Goal: Task Accomplishment & Management: Manage account settings

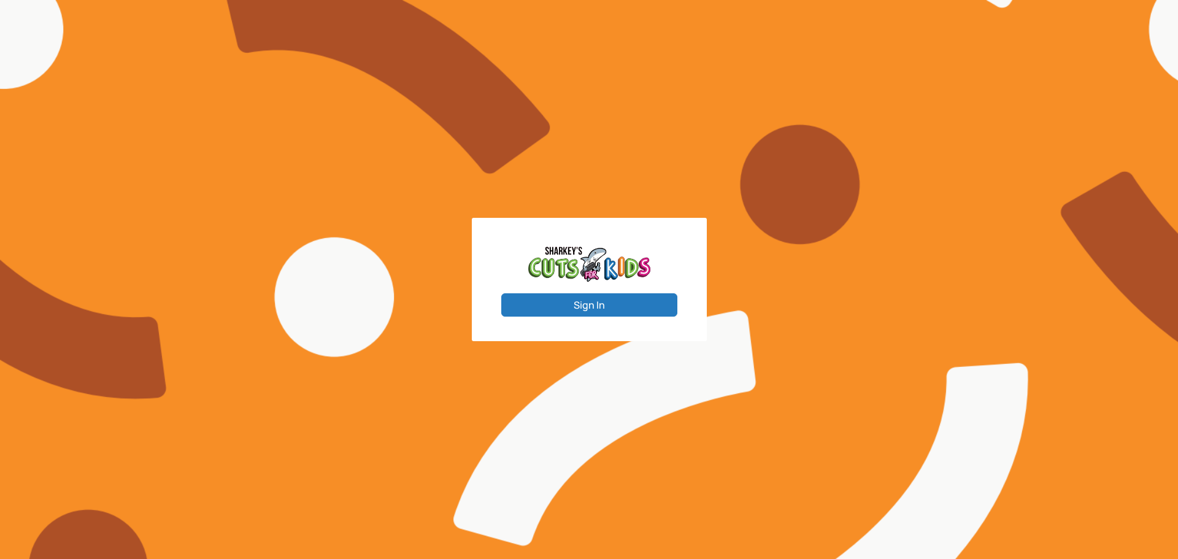
click at [606, 293] on button "Sign In" at bounding box center [589, 304] width 176 height 23
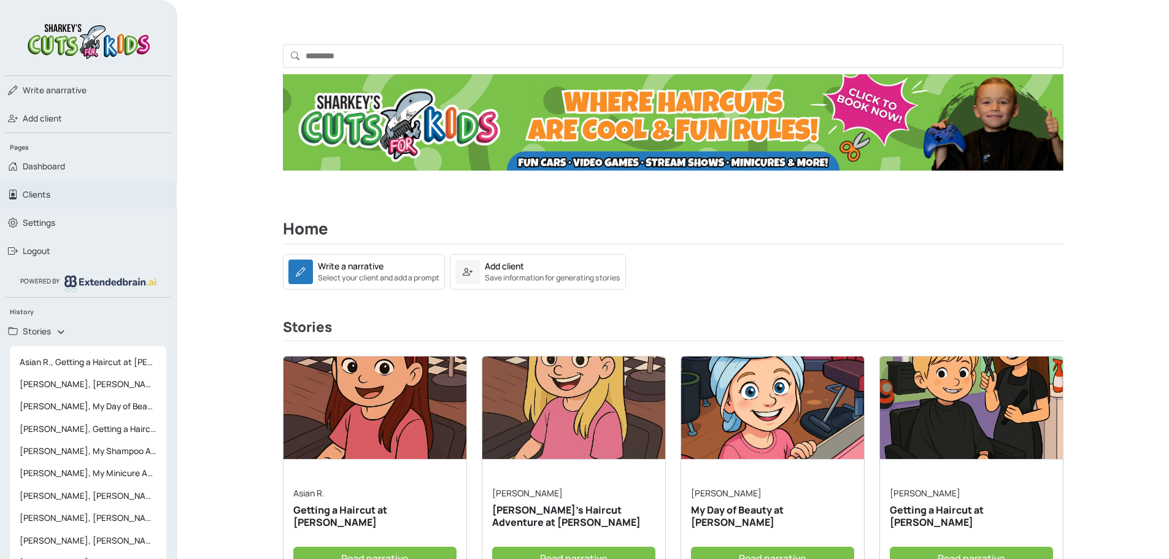
click at [55, 198] on link "Clients" at bounding box center [88, 194] width 177 height 28
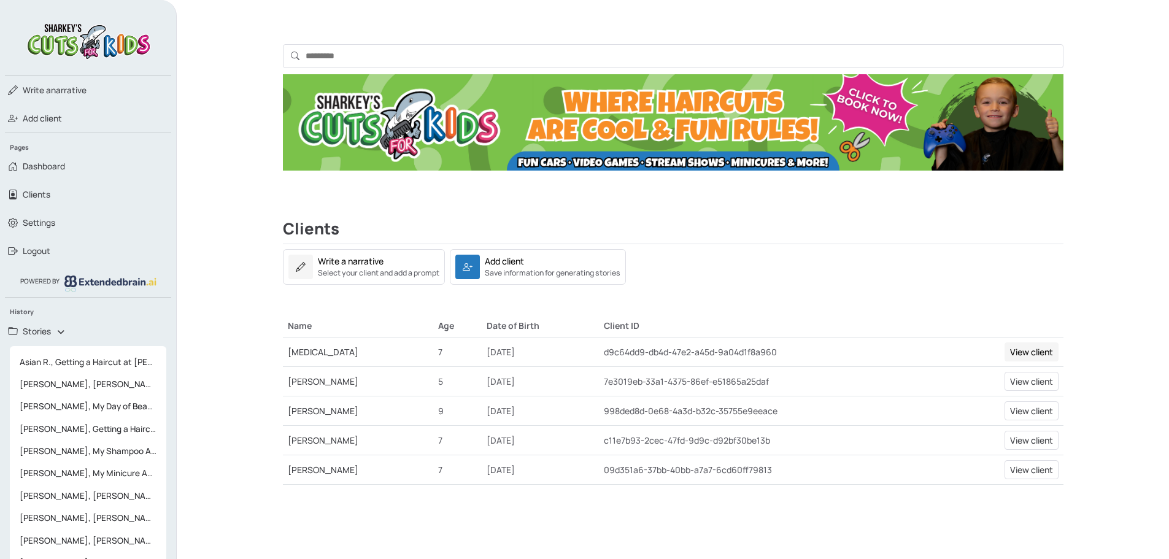
click at [1044, 350] on link "View client" at bounding box center [1032, 351] width 54 height 19
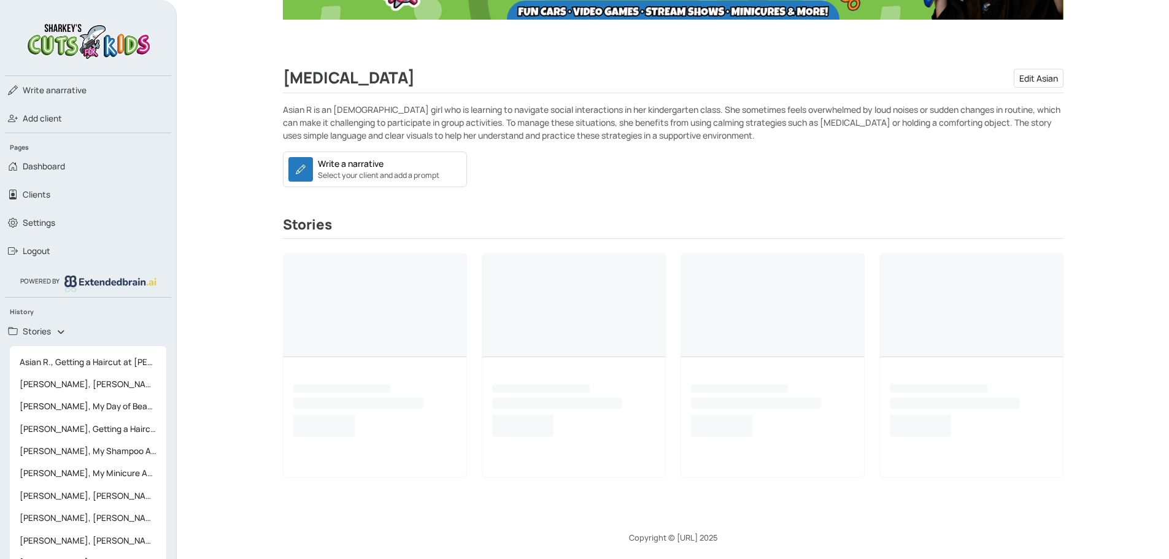
scroll to position [153, 0]
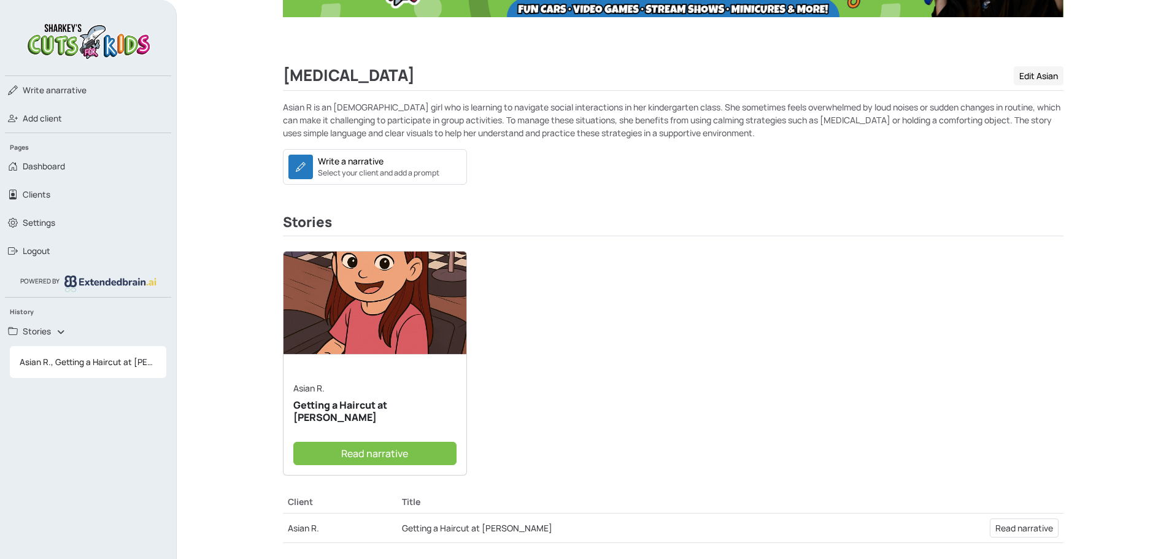
click at [1040, 74] on link "Edit Asian" at bounding box center [1039, 75] width 50 height 19
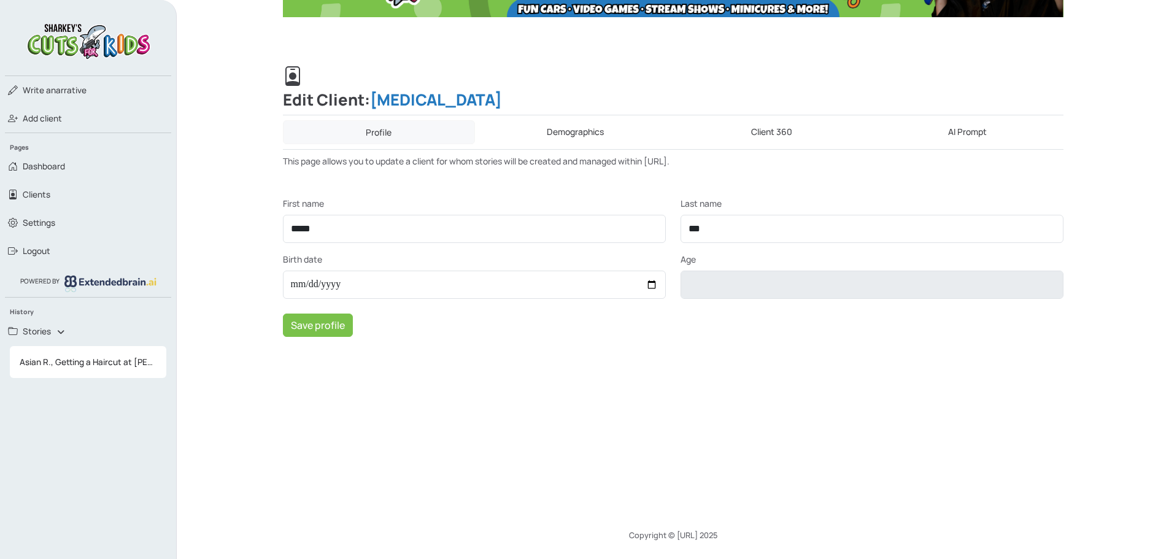
click at [561, 138] on link "Demographics" at bounding box center [575, 132] width 191 height 24
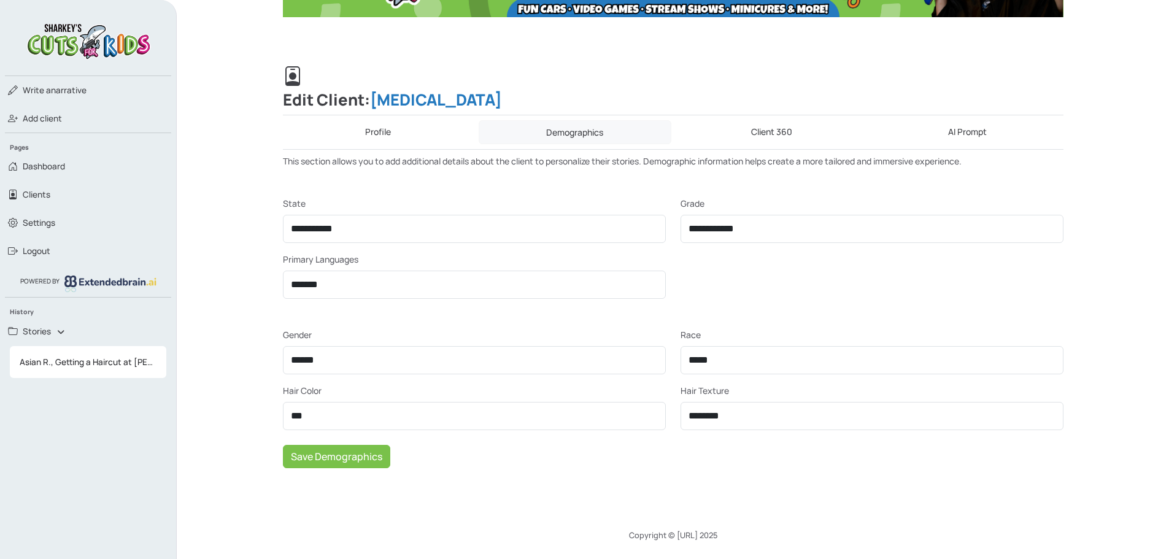
click at [400, 134] on link "Profile" at bounding box center [378, 132] width 191 height 24
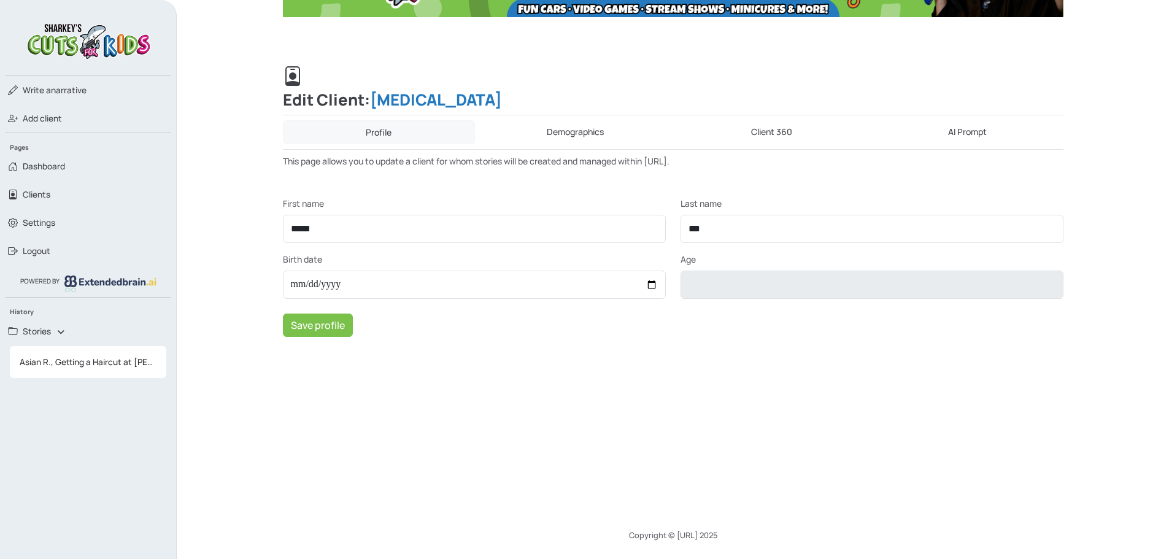
click at [787, 128] on link "Client 360" at bounding box center [771, 132] width 191 height 24
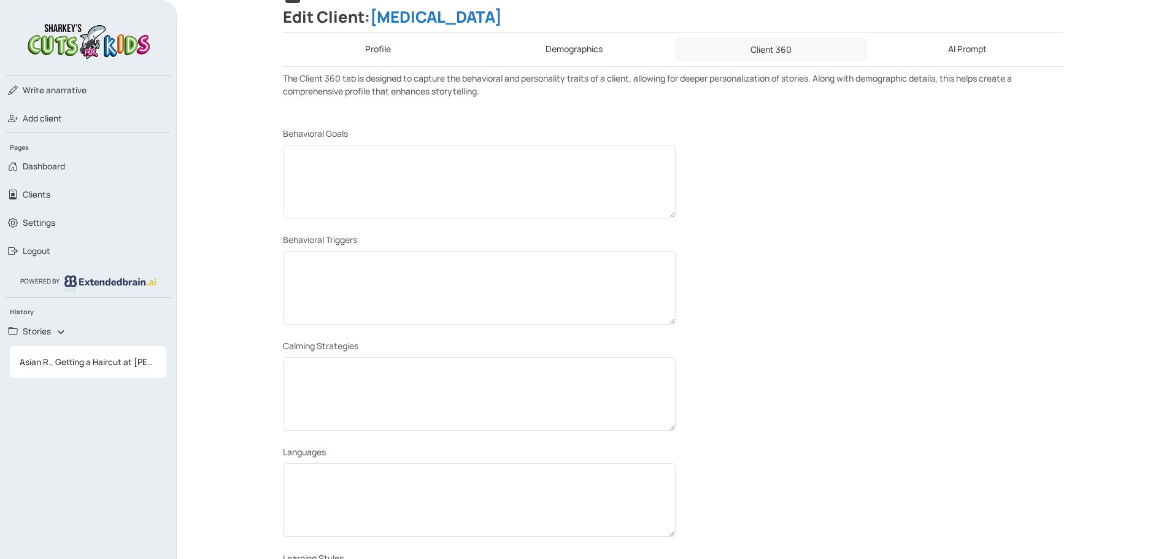
scroll to position [215, 0]
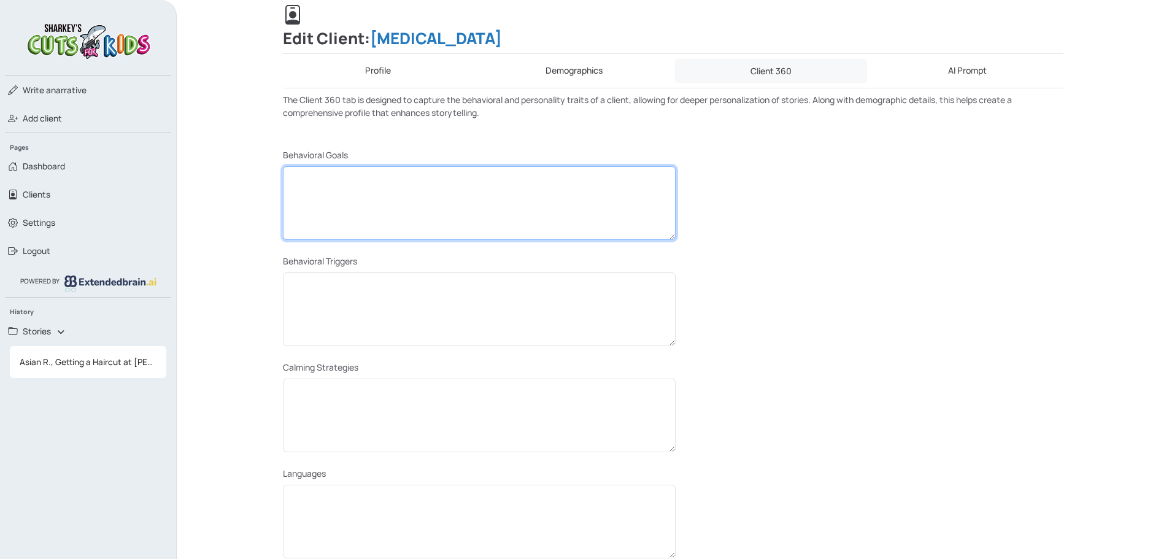
click at [453, 196] on textarea at bounding box center [479, 203] width 393 height 74
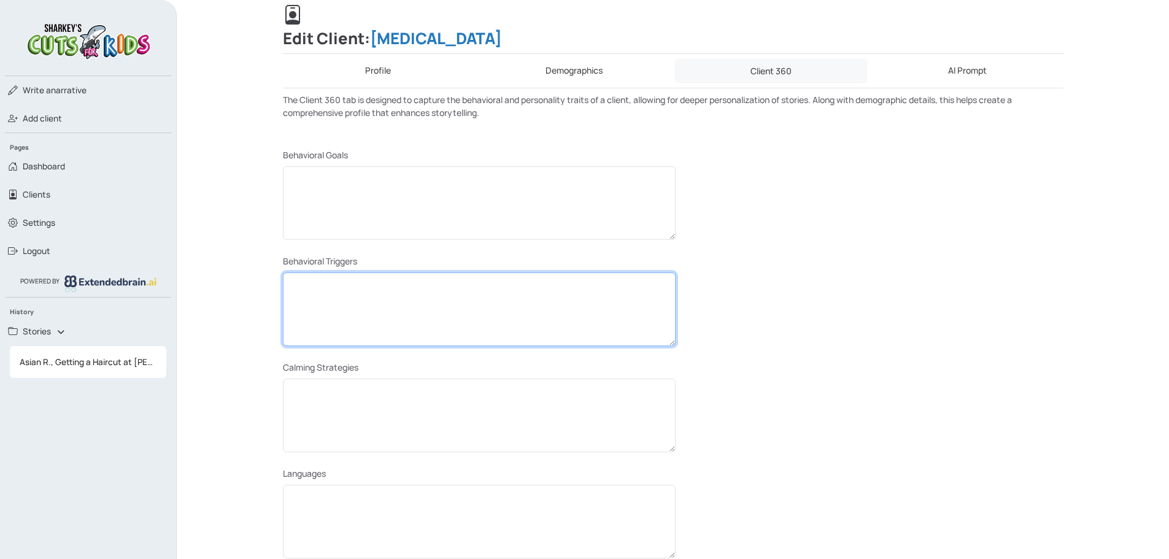
click at [438, 311] on textarea at bounding box center [479, 309] width 393 height 74
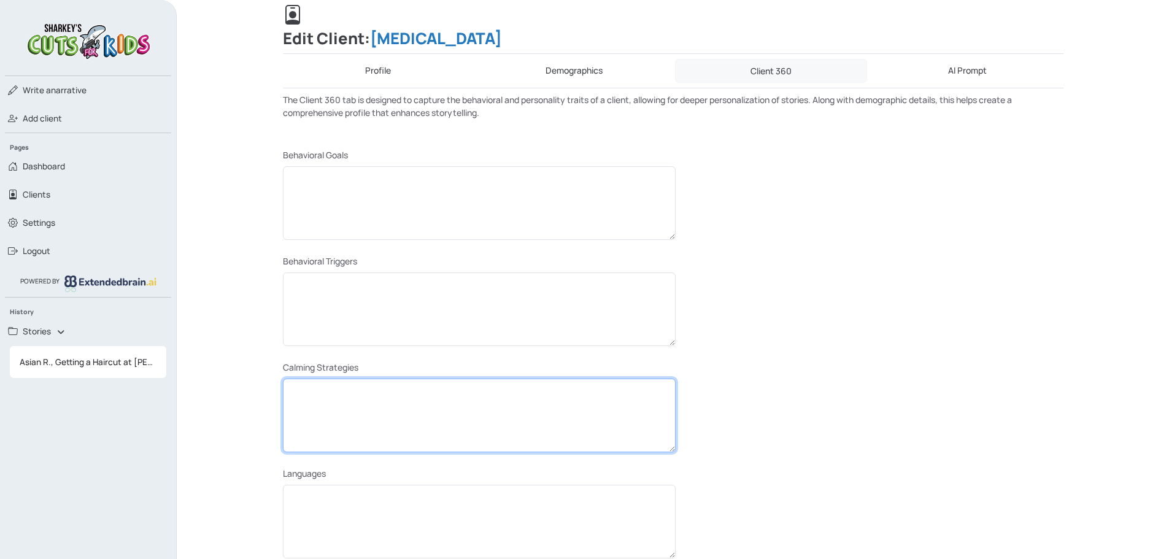
click at [447, 412] on textarea at bounding box center [479, 416] width 393 height 74
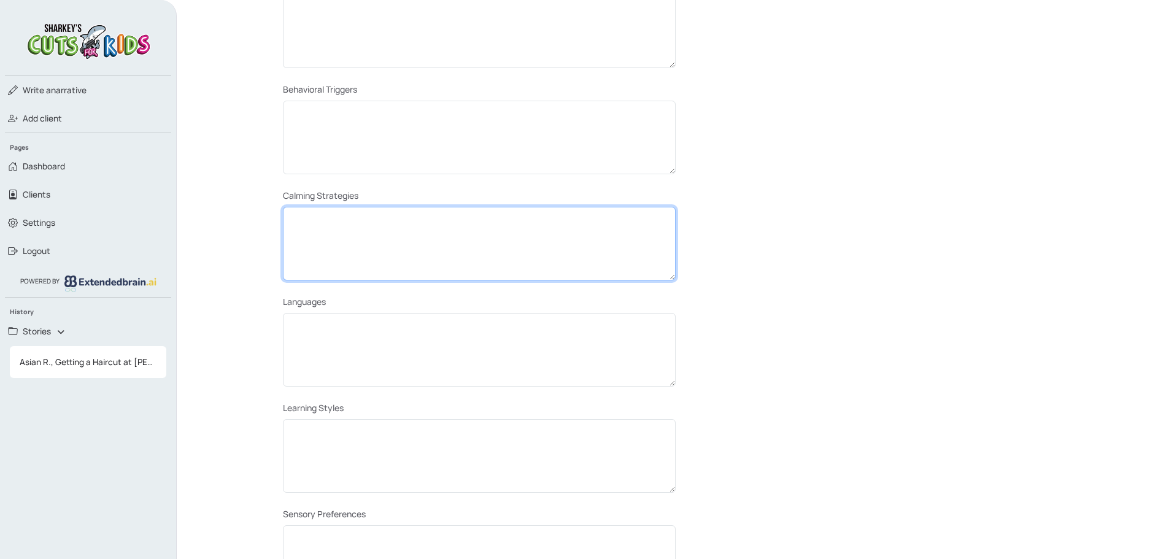
scroll to position [399, 0]
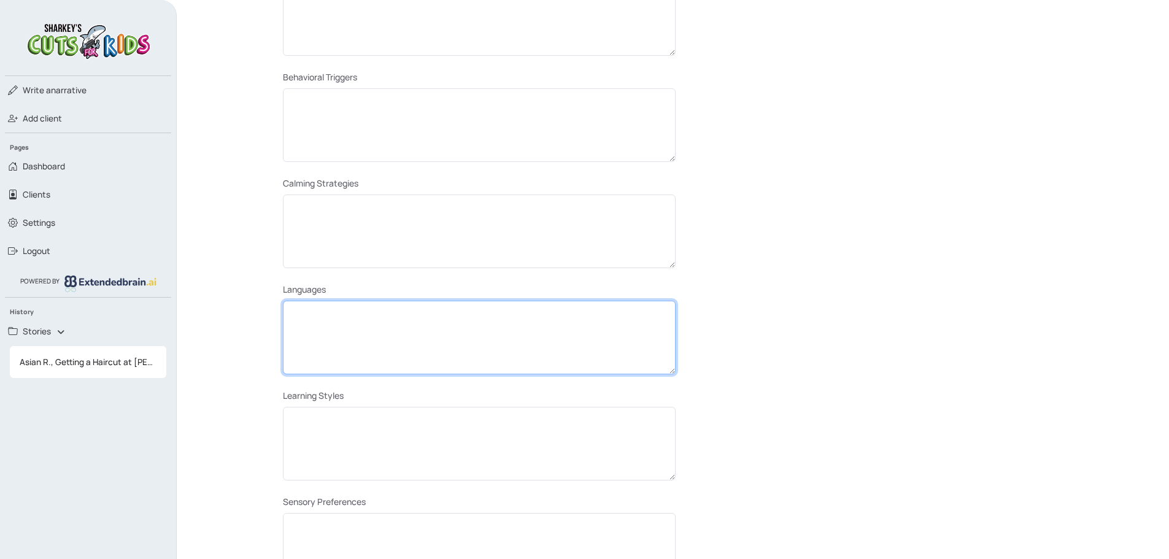
click at [467, 322] on textarea at bounding box center [479, 338] width 393 height 74
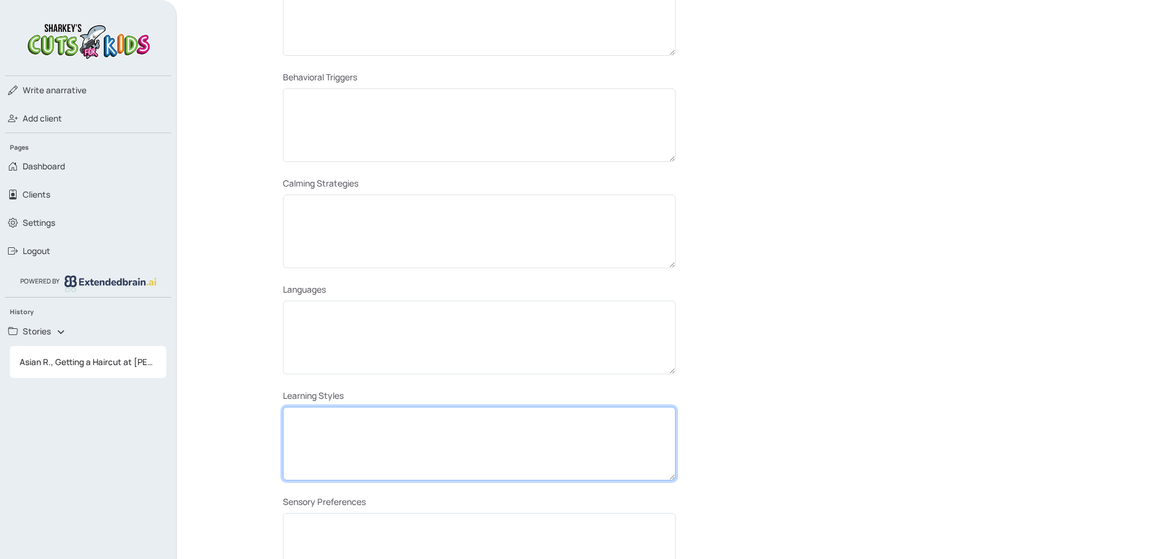
click at [449, 422] on textarea at bounding box center [479, 444] width 393 height 74
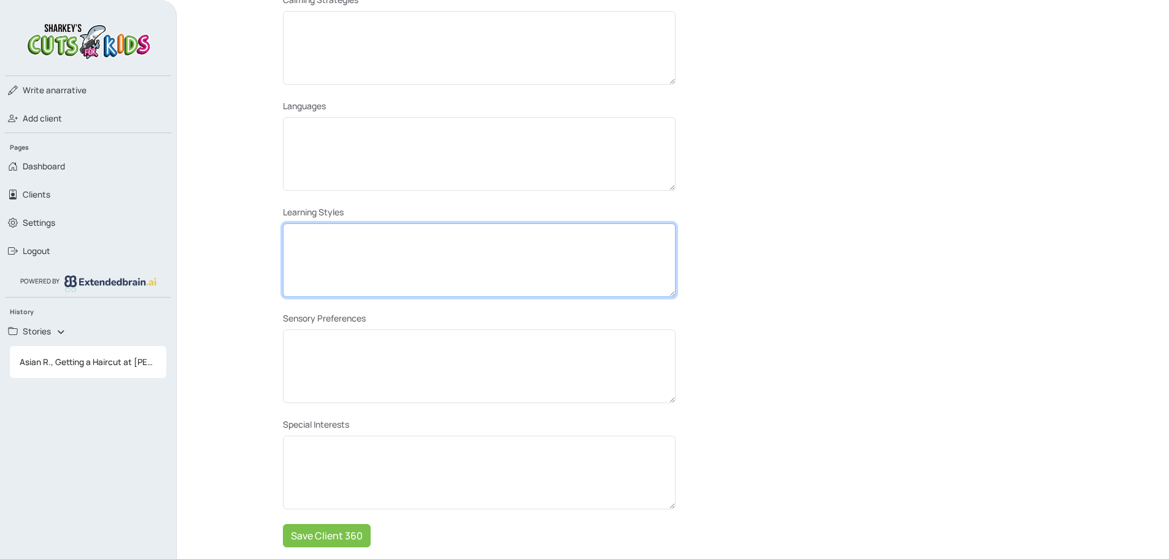
scroll to position [583, 0]
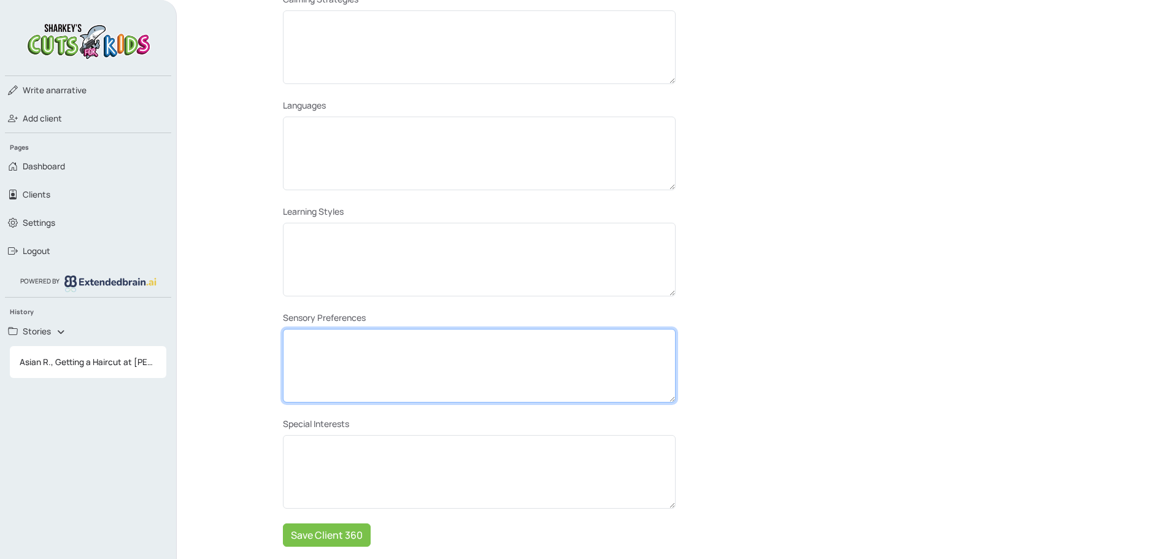
click at [473, 345] on textarea at bounding box center [479, 366] width 393 height 74
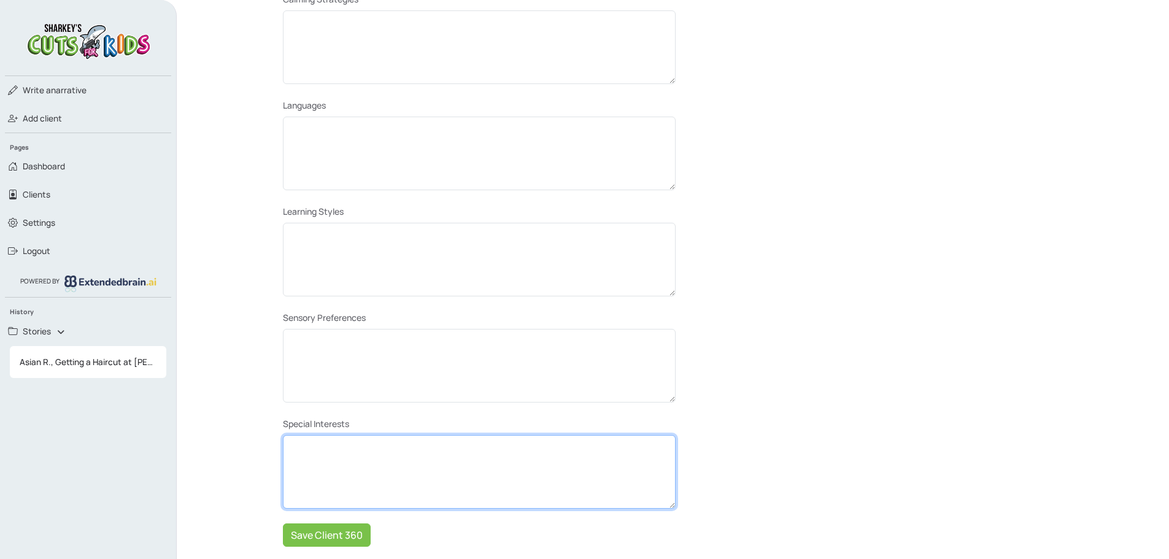
click at [419, 460] on textarea at bounding box center [479, 472] width 393 height 74
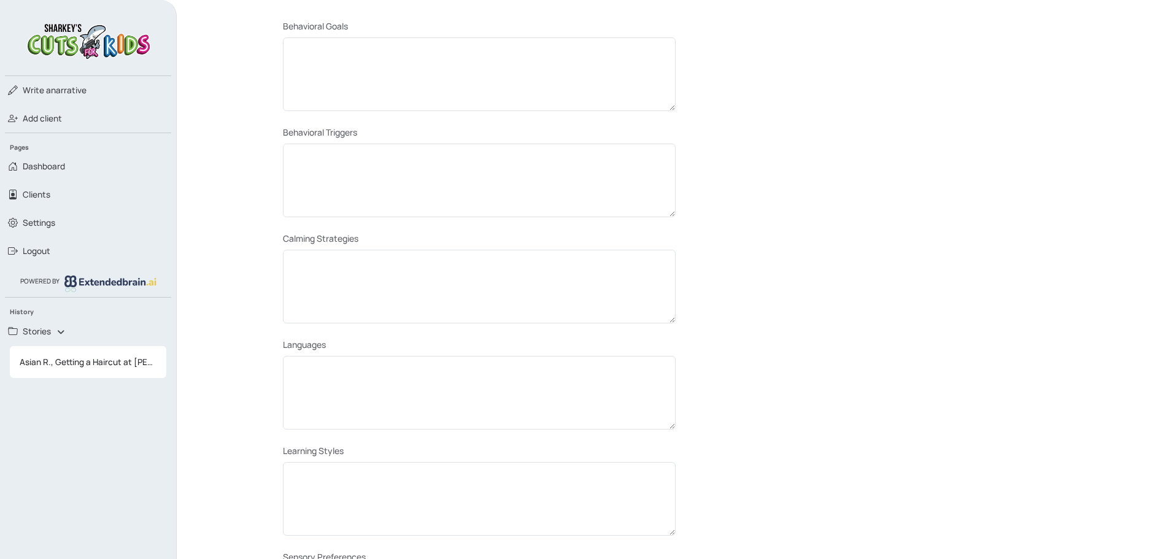
scroll to position [338, 0]
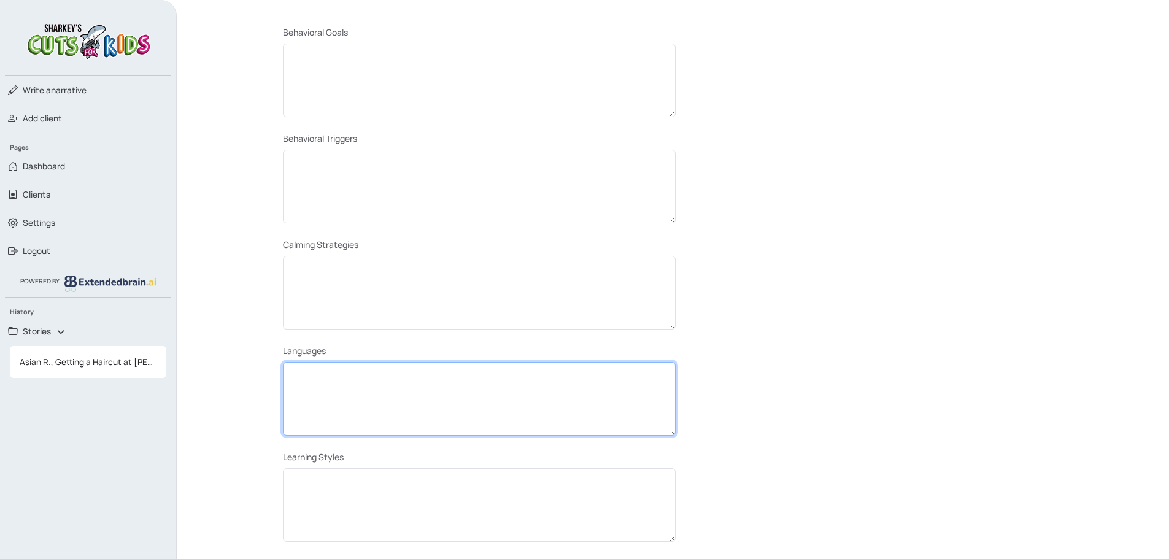
click at [562, 382] on textarea at bounding box center [479, 399] width 393 height 74
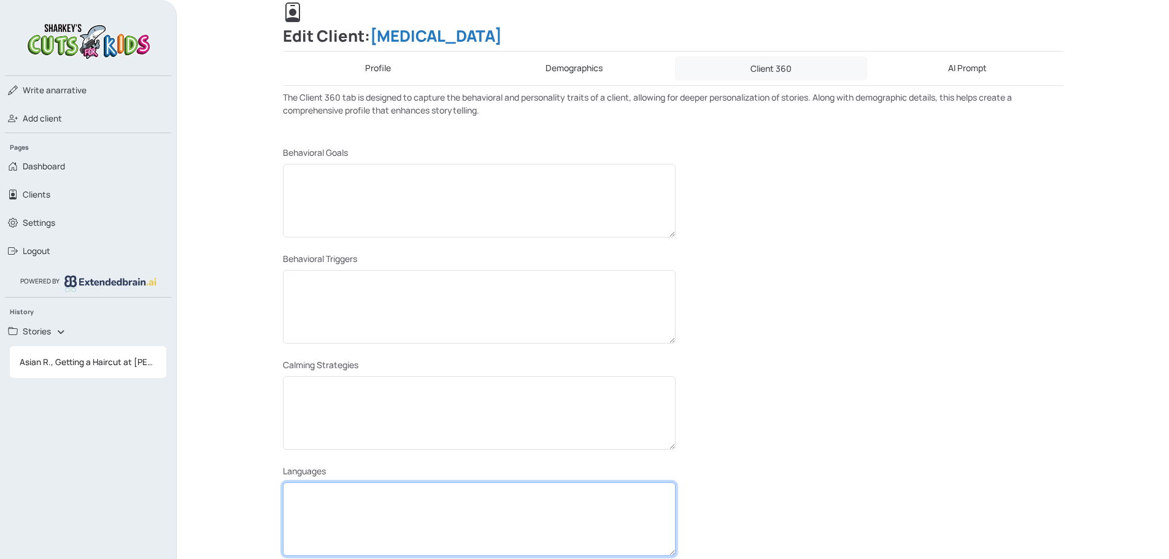
scroll to position [215, 0]
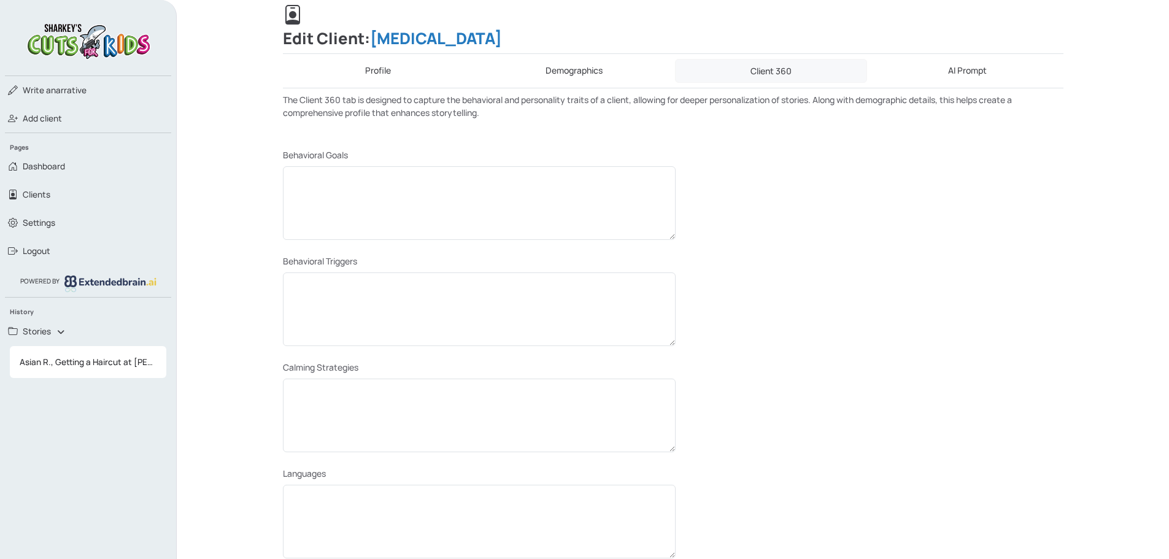
click at [437, 72] on link "Profile" at bounding box center [378, 71] width 191 height 24
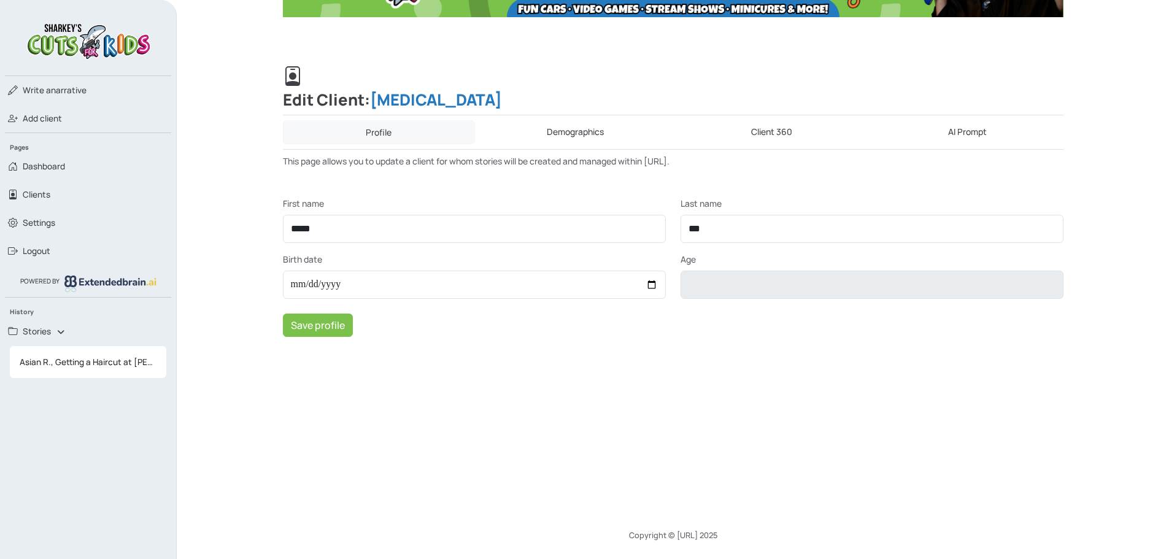
click at [593, 130] on link "Demographics" at bounding box center [575, 132] width 191 height 24
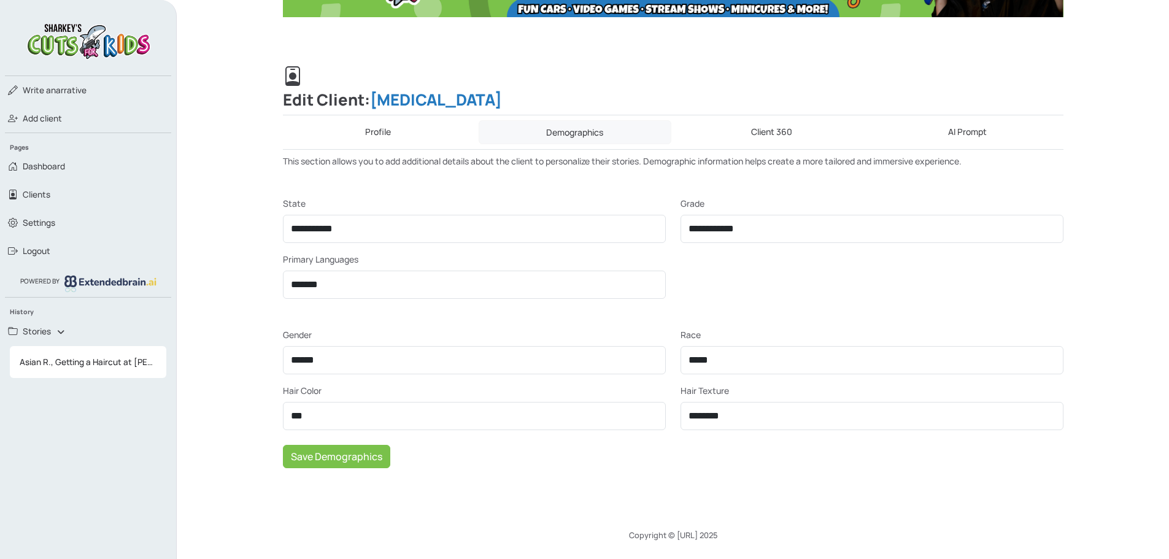
click at [762, 135] on link "Client 360" at bounding box center [771, 132] width 191 height 24
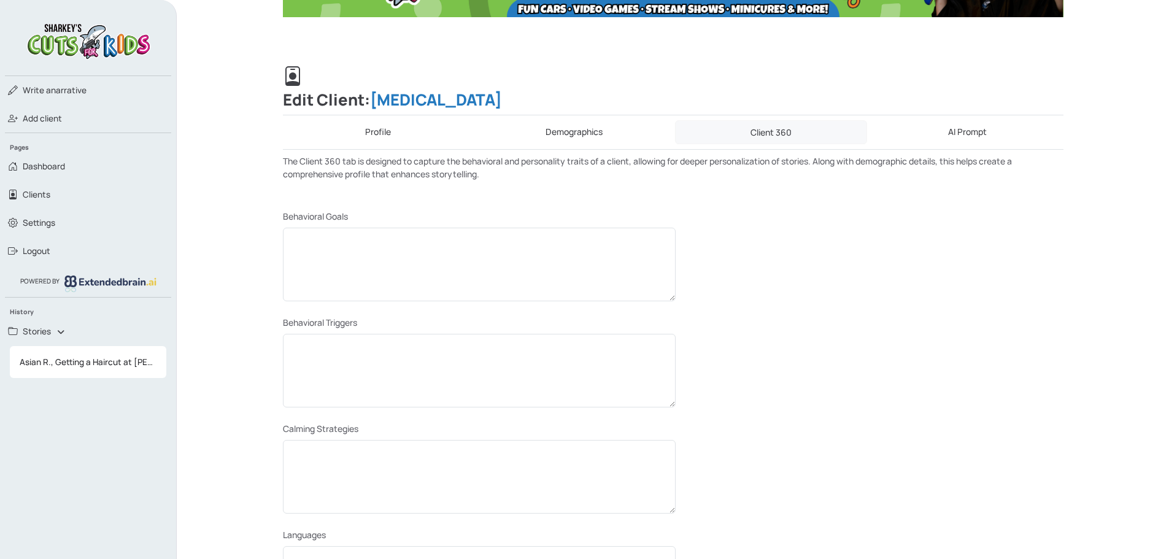
click at [587, 139] on link "Demographics" at bounding box center [574, 132] width 191 height 24
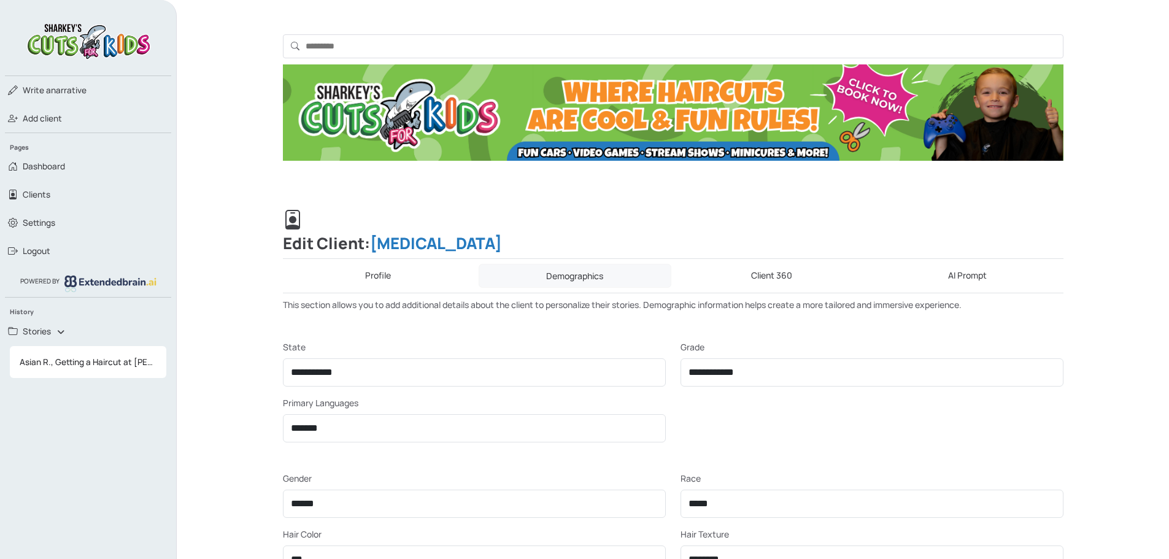
scroll to position [0, 0]
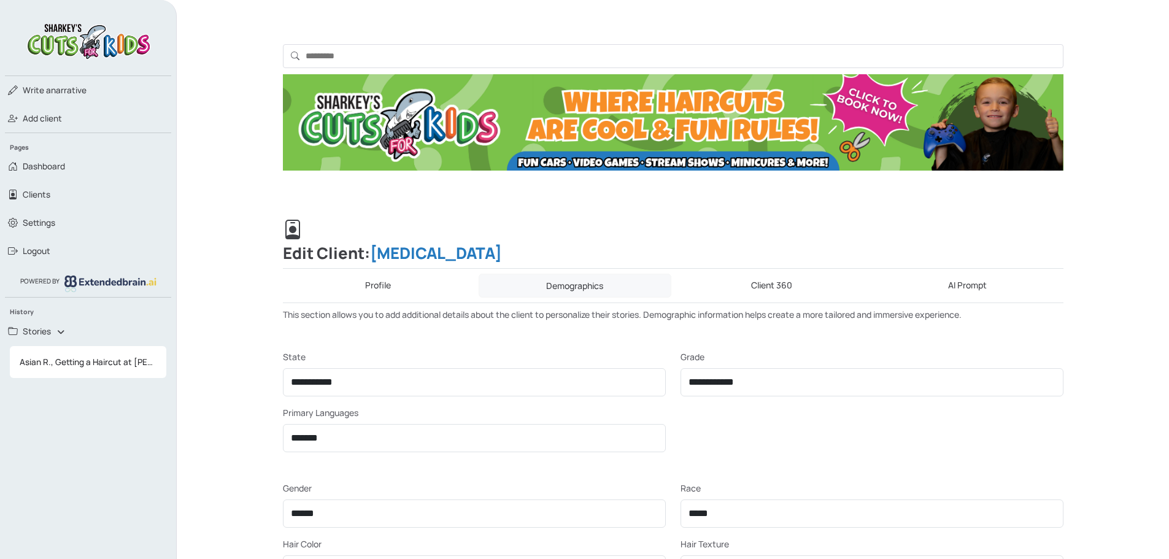
click at [776, 287] on link "Client 360" at bounding box center [771, 286] width 191 height 24
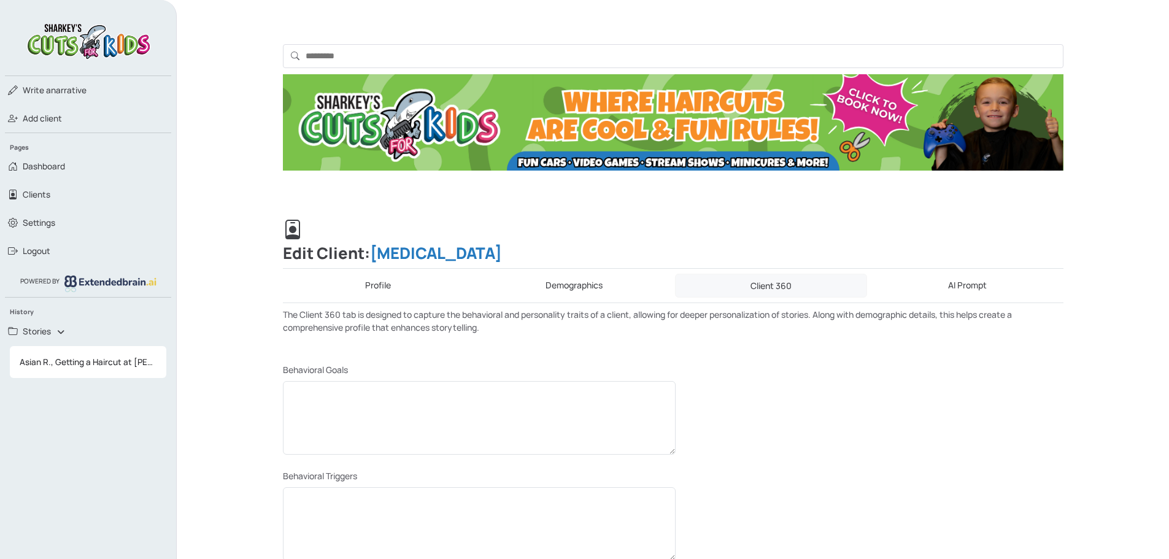
click at [558, 282] on link "Demographics" at bounding box center [574, 286] width 191 height 24
